Goal: Communication & Community: Answer question/provide support

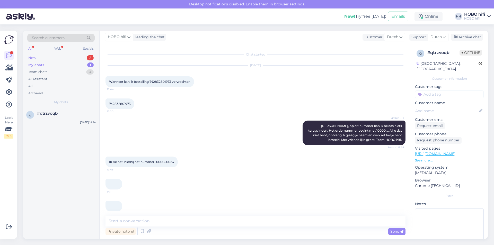
click at [38, 58] on div "New 2" at bounding box center [60, 57] width 67 height 7
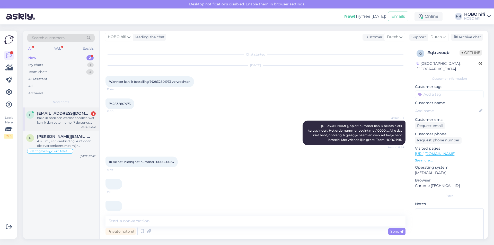
drag, startPoint x: 52, startPoint y: 120, endPoint x: 64, endPoint y: 119, distance: 12.4
click at [52, 120] on div "hallo ik zoek een warme speaker. wat kan ik dan beter nemen? de sonus faber lum…" at bounding box center [66, 120] width 59 height 9
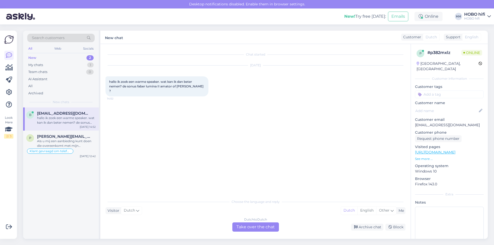
click at [255, 223] on div "Dutch to Dutch Take over the chat" at bounding box center [255, 226] width 47 height 9
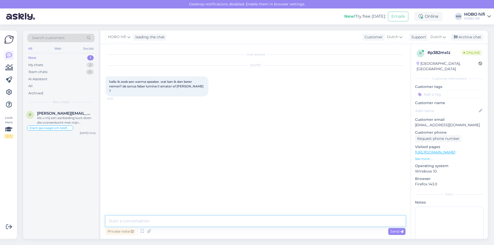
click at [156, 222] on textarea at bounding box center [255, 221] width 300 height 11
type textarea "D"
type textarea "h"
type textarea "Hallo, de [PERSON_NAME] is dan de betere keuze."
click at [395, 231] on span "Send" at bounding box center [396, 231] width 13 height 5
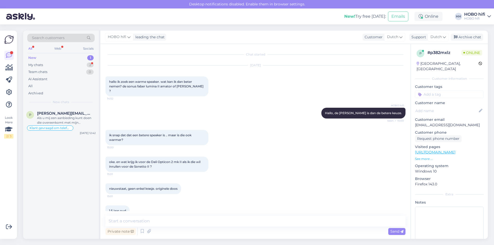
scroll to position [6, 0]
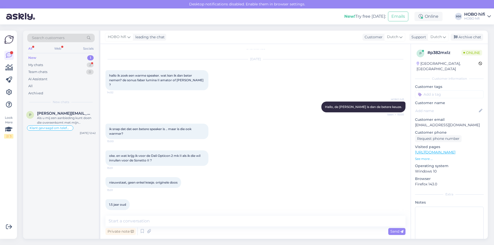
click at [38, 57] on div "New 1" at bounding box center [60, 57] width 67 height 7
click at [37, 65] on div "My chats" at bounding box center [35, 64] width 15 height 5
click at [66, 114] on span "[EMAIL_ADDRESS][DOMAIN_NAME]" at bounding box center [63, 113] width 53 height 5
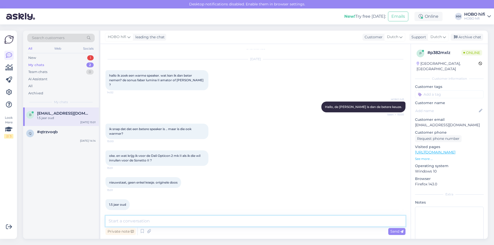
click at [146, 220] on textarea at bounding box center [255, 221] width 300 height 11
type textarea "Zou ik je even mogen bellen?"
click at [392, 230] on span "Send" at bounding box center [396, 231] width 13 height 5
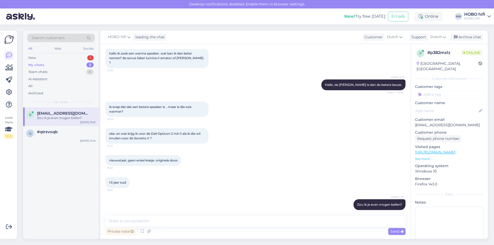
click at [41, 64] on div "My chats" at bounding box center [36, 64] width 16 height 5
click at [55, 117] on div "Zou ik je even mogen bellen?" at bounding box center [66, 118] width 59 height 5
click at [51, 132] on span "#qtrzvoqb" at bounding box center [47, 132] width 21 height 5
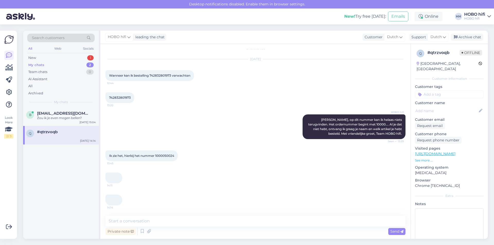
scroll to position [6, 0]
click at [33, 57] on div "New" at bounding box center [32, 57] width 8 height 5
click at [42, 64] on div "My chats" at bounding box center [35, 64] width 15 height 5
click at [52, 118] on div "Zou ik je even mogen bellen?" at bounding box center [66, 118] width 59 height 5
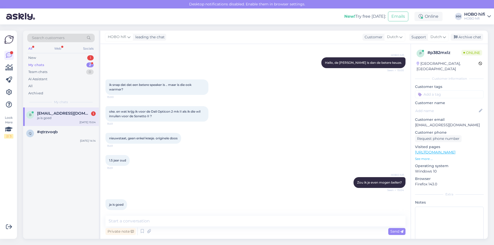
scroll to position [73, 0]
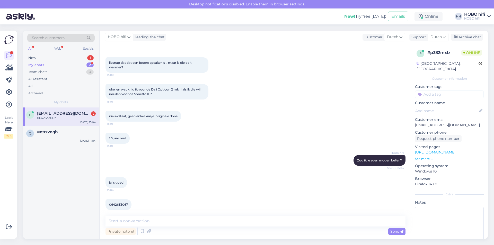
click at [62, 118] on div "0642633067" at bounding box center [66, 118] width 59 height 5
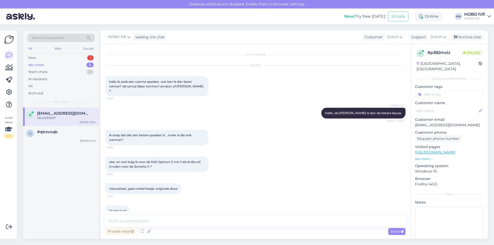
scroll to position [51, 0]
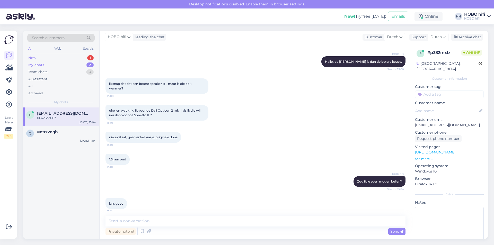
click at [57, 58] on div "New 1" at bounding box center [60, 57] width 67 height 7
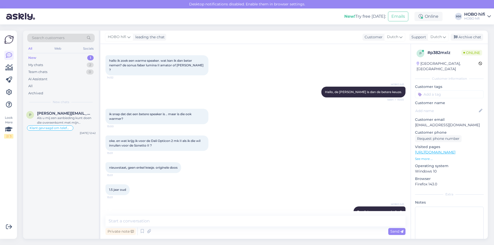
scroll to position [0, 0]
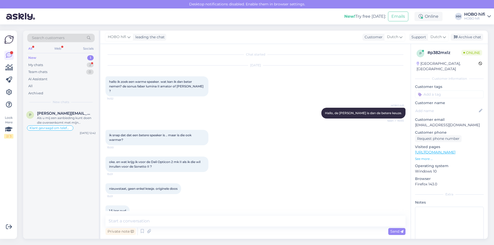
click at [33, 58] on div "New" at bounding box center [32, 57] width 8 height 5
click at [34, 64] on div "My chats" at bounding box center [35, 64] width 15 height 5
click at [46, 118] on div "Gezien 14.14" at bounding box center [66, 118] width 59 height 5
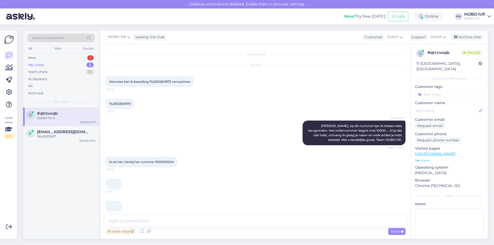
scroll to position [28, 0]
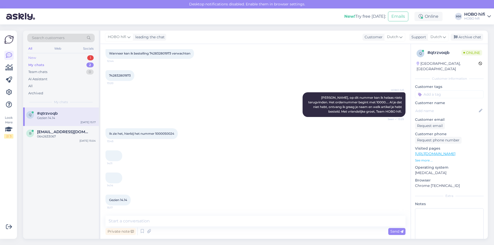
click at [45, 59] on div "New 1" at bounding box center [60, 57] width 67 height 7
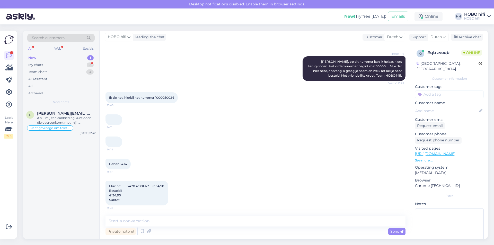
scroll to position [96, 0]
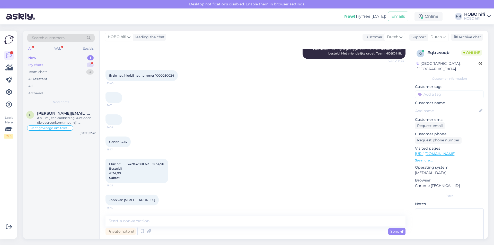
click at [62, 64] on div "My chats 2" at bounding box center [60, 64] width 67 height 7
click at [67, 120] on div "John van [STREET_ADDRESS]" at bounding box center [66, 118] width 59 height 5
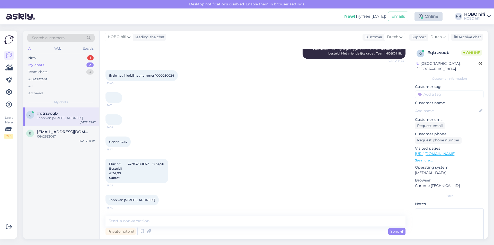
click at [429, 18] on div "Online" at bounding box center [428, 16] width 28 height 9
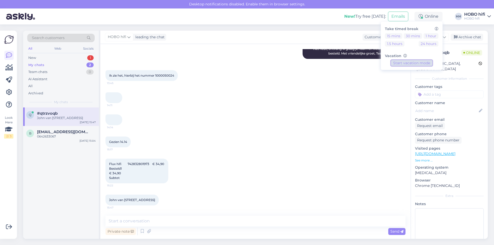
click at [421, 64] on button "Start vacation mode" at bounding box center [411, 63] width 41 height 6
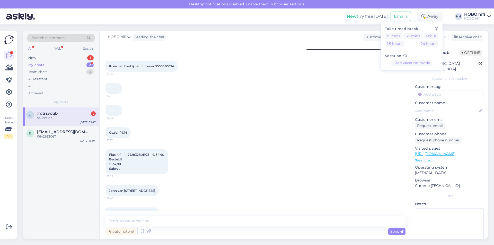
scroll to position [149, 0]
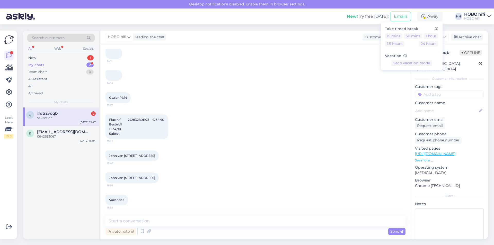
click at [63, 114] on div "#qtrzvoqb 2" at bounding box center [66, 113] width 59 height 5
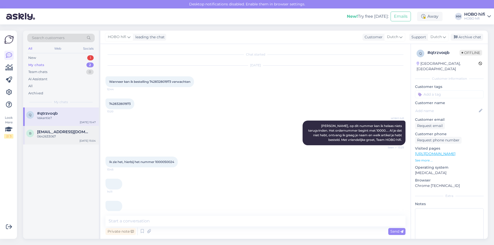
click at [58, 136] on div "0642633067" at bounding box center [66, 136] width 59 height 5
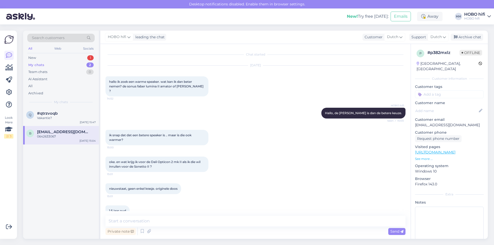
scroll to position [73, 0]
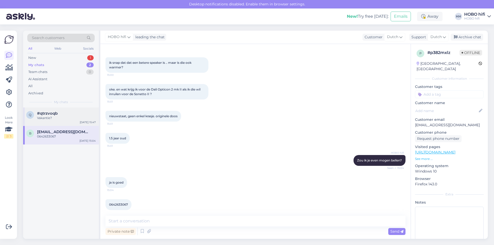
click at [49, 116] on div "Vakantie?" at bounding box center [66, 118] width 59 height 5
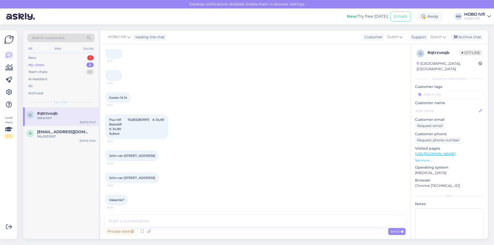
scroll to position [72, 0]
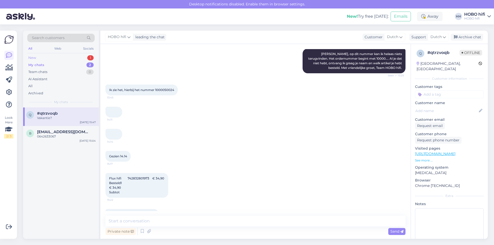
click at [36, 58] on div "New" at bounding box center [32, 57] width 8 height 5
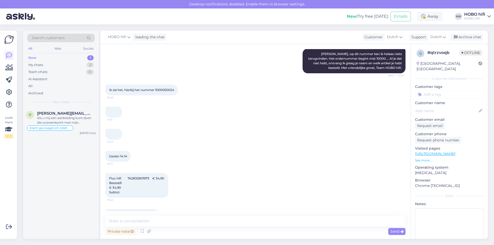
click at [38, 59] on div "New 1" at bounding box center [60, 57] width 67 height 7
click at [36, 57] on div "New" at bounding box center [32, 57] width 8 height 5
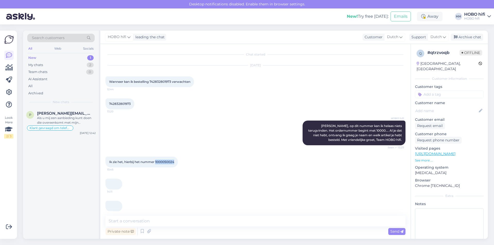
drag, startPoint x: 175, startPoint y: 162, endPoint x: 156, endPoint y: 162, distance: 19.3
click at [156, 162] on div "Ik zie het, hierbij het nummer 1000050024 13:45" at bounding box center [141, 162] width 72 height 11
copy span "1000050024"
click at [443, 91] on input at bounding box center [449, 95] width 69 height 8
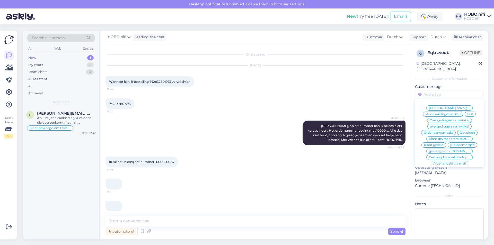
scroll to position [24, 0]
click at [455, 150] on span "Afgehandeld via mail" at bounding box center [449, 151] width 32 height 3
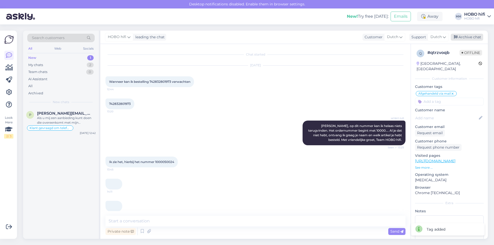
click at [468, 37] on div "Archive chat" at bounding box center [467, 37] width 32 height 7
click at [49, 59] on div "New 1" at bounding box center [60, 57] width 67 height 7
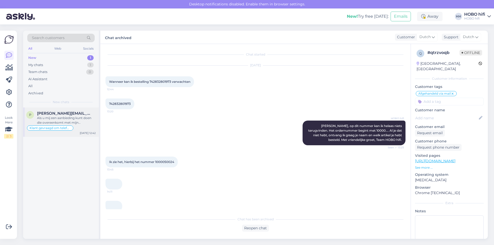
click at [60, 117] on div "Als u mij een aanbieding kunt doen die overeenkomt met mijn verwachting rond [D…" at bounding box center [66, 120] width 59 height 9
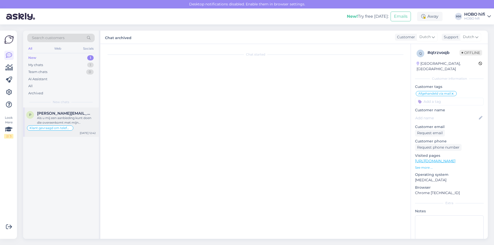
scroll to position [144, 0]
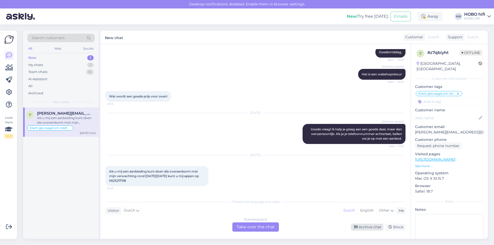
click at [365, 226] on div "Archive chat" at bounding box center [367, 227] width 32 height 7
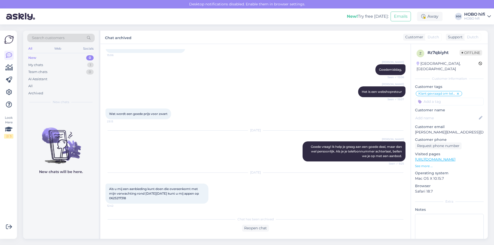
scroll to position [126, 0]
click at [40, 66] on div "My chats" at bounding box center [35, 64] width 15 height 5
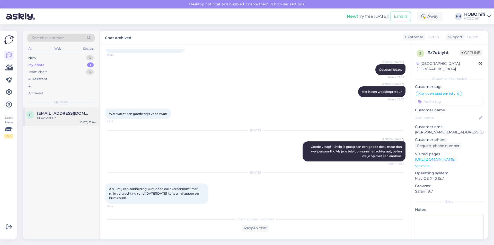
click at [52, 111] on div "b [EMAIL_ADDRESS][DOMAIN_NAME] 0642633067 [DATE] 15:04" at bounding box center [61, 116] width 76 height 19
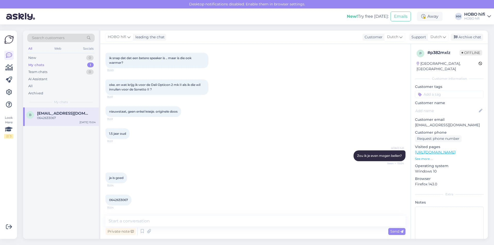
scroll to position [73, 0]
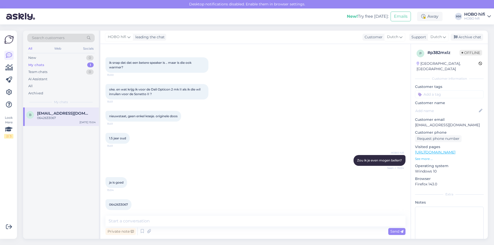
click at [443, 91] on input at bounding box center [449, 95] width 69 height 8
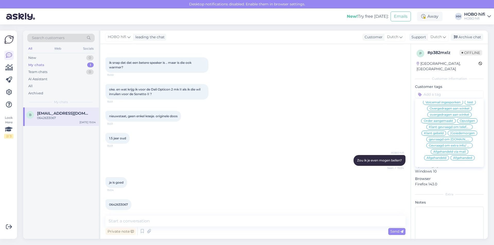
click at [443, 132] on span "Klant gebeld" at bounding box center [434, 133] width 20 height 3
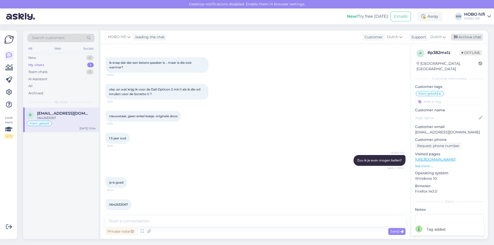
click at [472, 36] on div "Archive chat" at bounding box center [467, 37] width 32 height 7
